Goal: Task Accomplishment & Management: Use online tool/utility

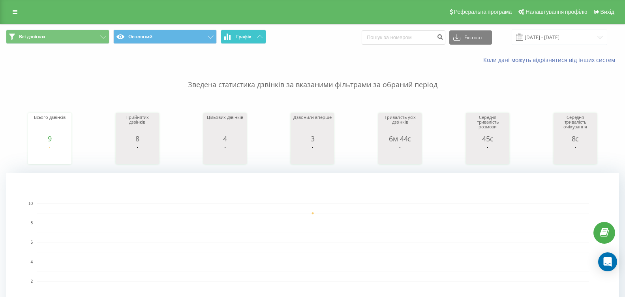
click at [263, 38] on button "Графік" at bounding box center [243, 37] width 45 height 14
click at [259, 38] on button "Графік" at bounding box center [243, 37] width 45 height 14
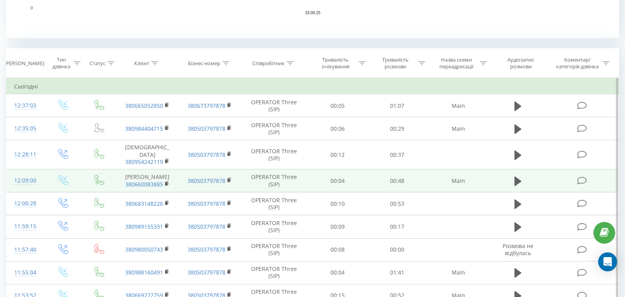
scroll to position [316, 0]
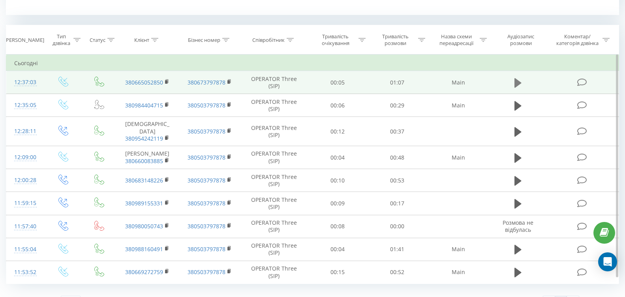
click at [518, 80] on icon at bounding box center [518, 82] width 7 height 11
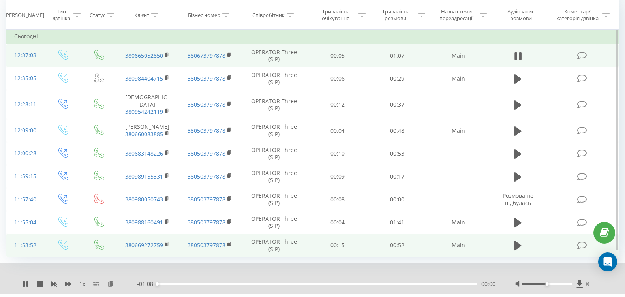
scroll to position [357, 0]
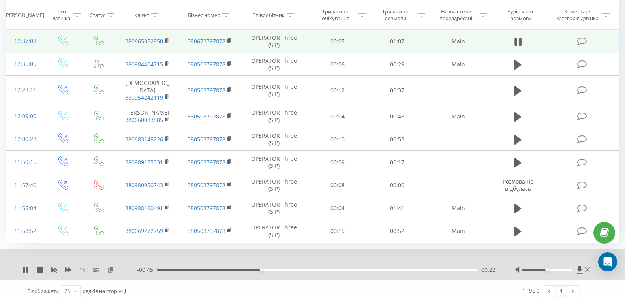
click at [23, 266] on div "1 x" at bounding box center [80, 270] width 115 height 8
click at [27, 267] on icon at bounding box center [27, 270] width 2 height 6
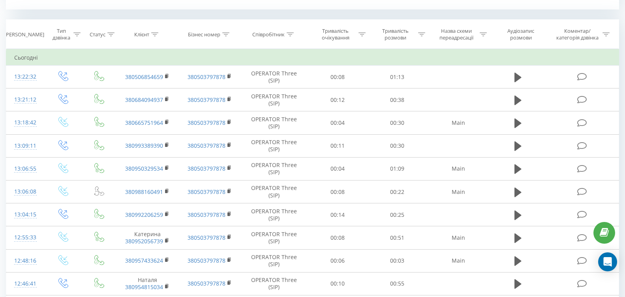
scroll to position [276, 0]
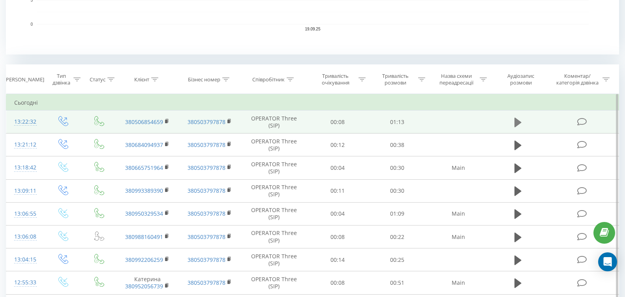
click at [518, 120] on icon at bounding box center [518, 121] width 7 height 9
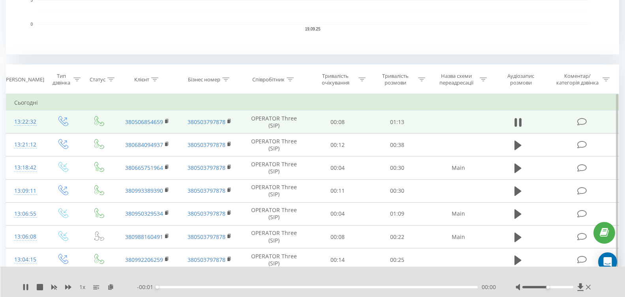
click at [237, 287] on div "00:00" at bounding box center [317, 287] width 321 height 2
click at [269, 286] on div "00:00" at bounding box center [317, 287] width 321 height 2
click at [281, 287] on div "00:00" at bounding box center [317, 287] width 321 height 2
click at [573, 287] on div at bounding box center [554, 287] width 77 height 8
click at [572, 287] on div at bounding box center [547, 287] width 51 height 2
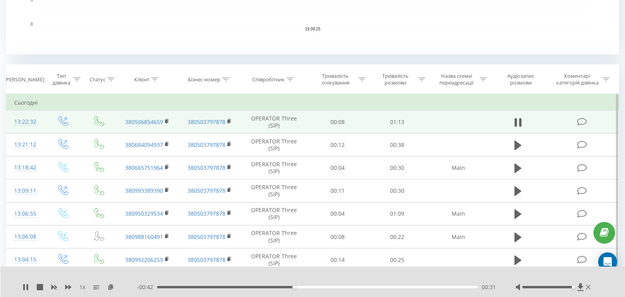
click at [271, 287] on div "00:31" at bounding box center [317, 287] width 321 height 2
click at [263, 287] on div "00:27" at bounding box center [317, 287] width 321 height 2
click at [246, 287] on div "00:24" at bounding box center [317, 287] width 321 height 2
click at [239, 287] on div "00:21" at bounding box center [317, 287] width 321 height 2
click at [230, 287] on div "00:20" at bounding box center [317, 287] width 321 height 2
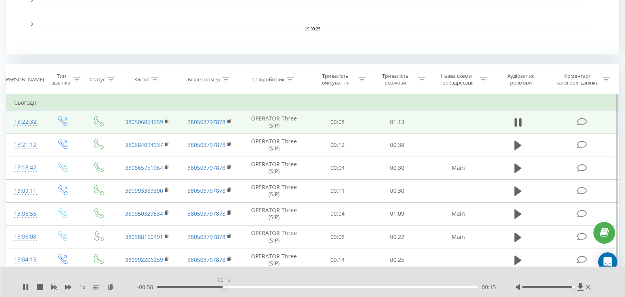
click at [224, 287] on div "00:15" at bounding box center [317, 287] width 321 height 2
click at [587, 287] on icon at bounding box center [588, 287] width 5 height 6
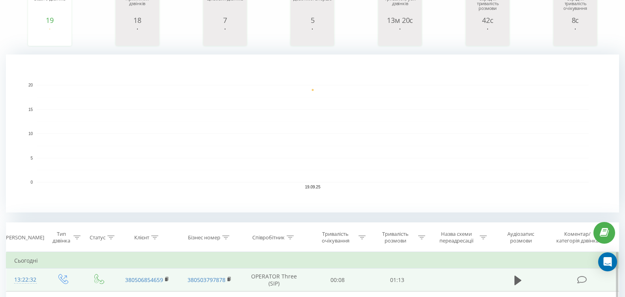
scroll to position [0, 0]
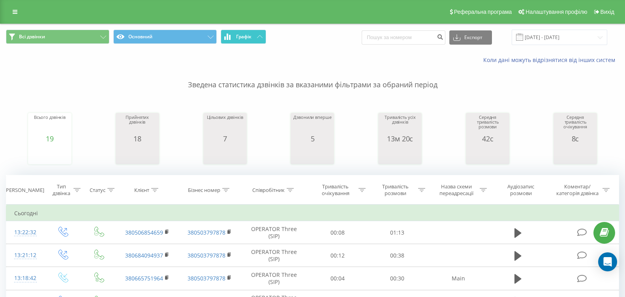
click at [253, 38] on button "Графік" at bounding box center [243, 37] width 45 height 14
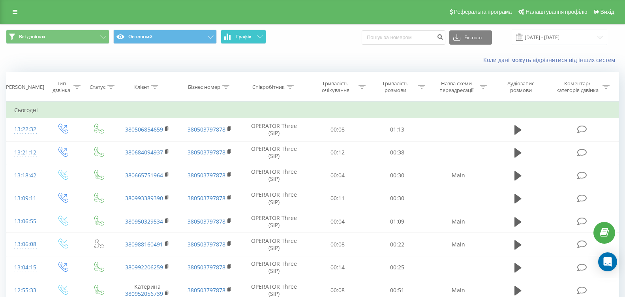
click at [253, 38] on button "Графік" at bounding box center [243, 37] width 45 height 14
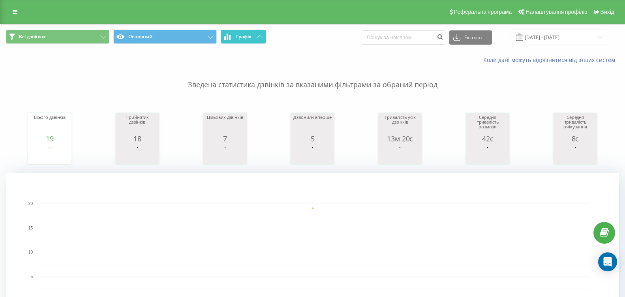
click at [252, 38] on span "Графік" at bounding box center [243, 37] width 15 height 6
click at [251, 38] on span "Графік" at bounding box center [243, 37] width 15 height 6
